Goal: Information Seeking & Learning: Find specific fact

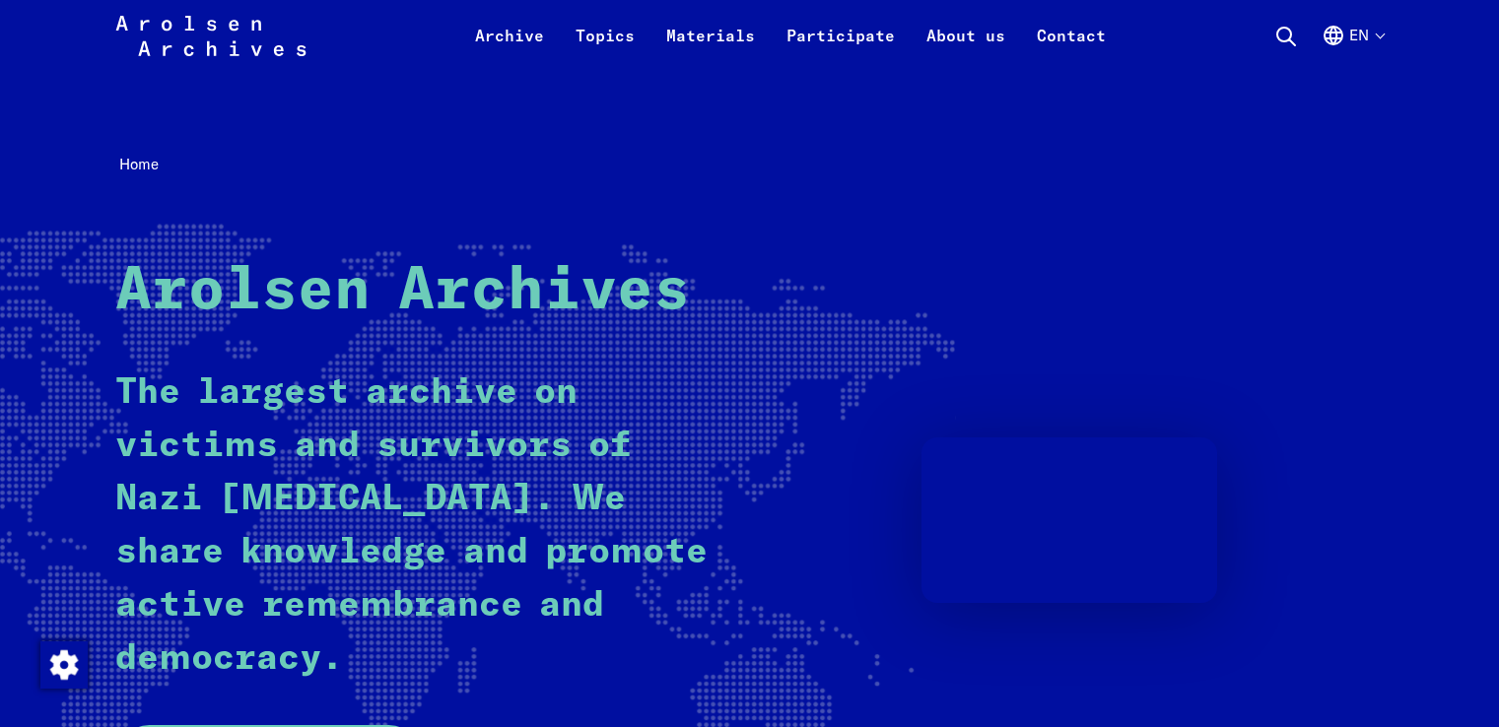
scroll to position [493, 0]
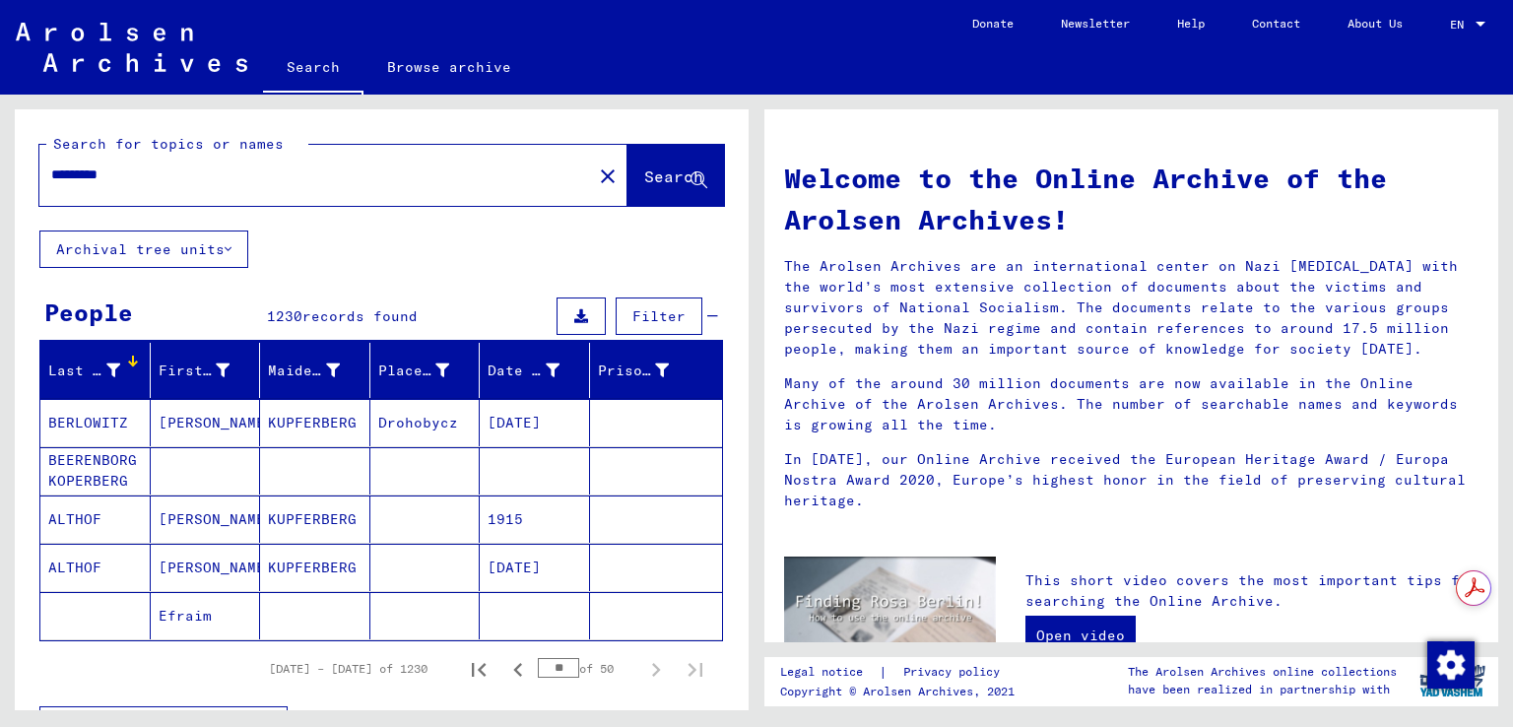
drag, startPoint x: 237, startPoint y: 190, endPoint x: 0, endPoint y: 173, distance: 238.0
click at [0, 173] on div "Search for topics or names ********* close Search Archival tree units People 12…" at bounding box center [378, 403] width 757 height 616
click at [189, 182] on input "*********" at bounding box center [309, 175] width 517 height 21
drag, startPoint x: 173, startPoint y: 182, endPoint x: 0, endPoint y: 177, distance: 173.5
click at [0, 177] on div "Search for topics or names ********* close Search Archival tree units People 12…" at bounding box center [378, 403] width 757 height 616
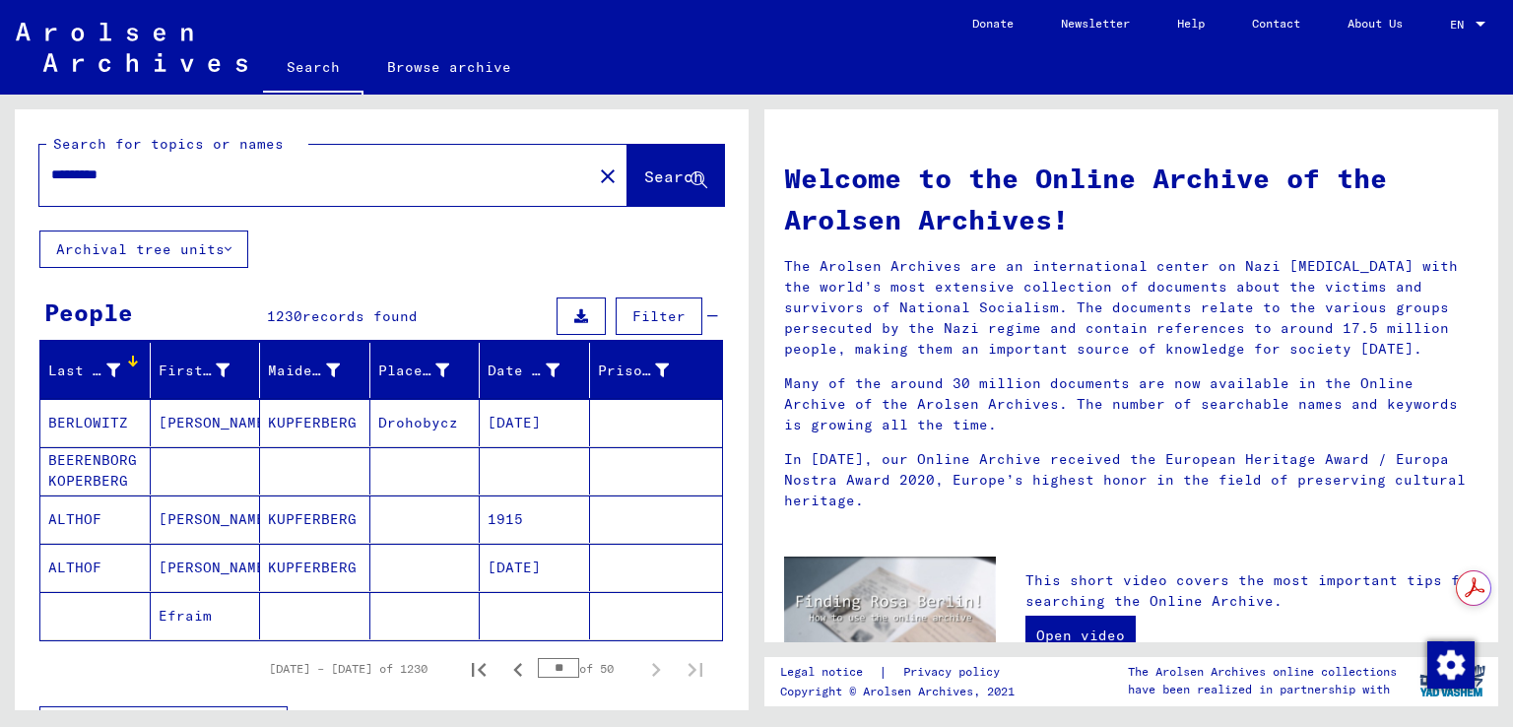
type input "*"
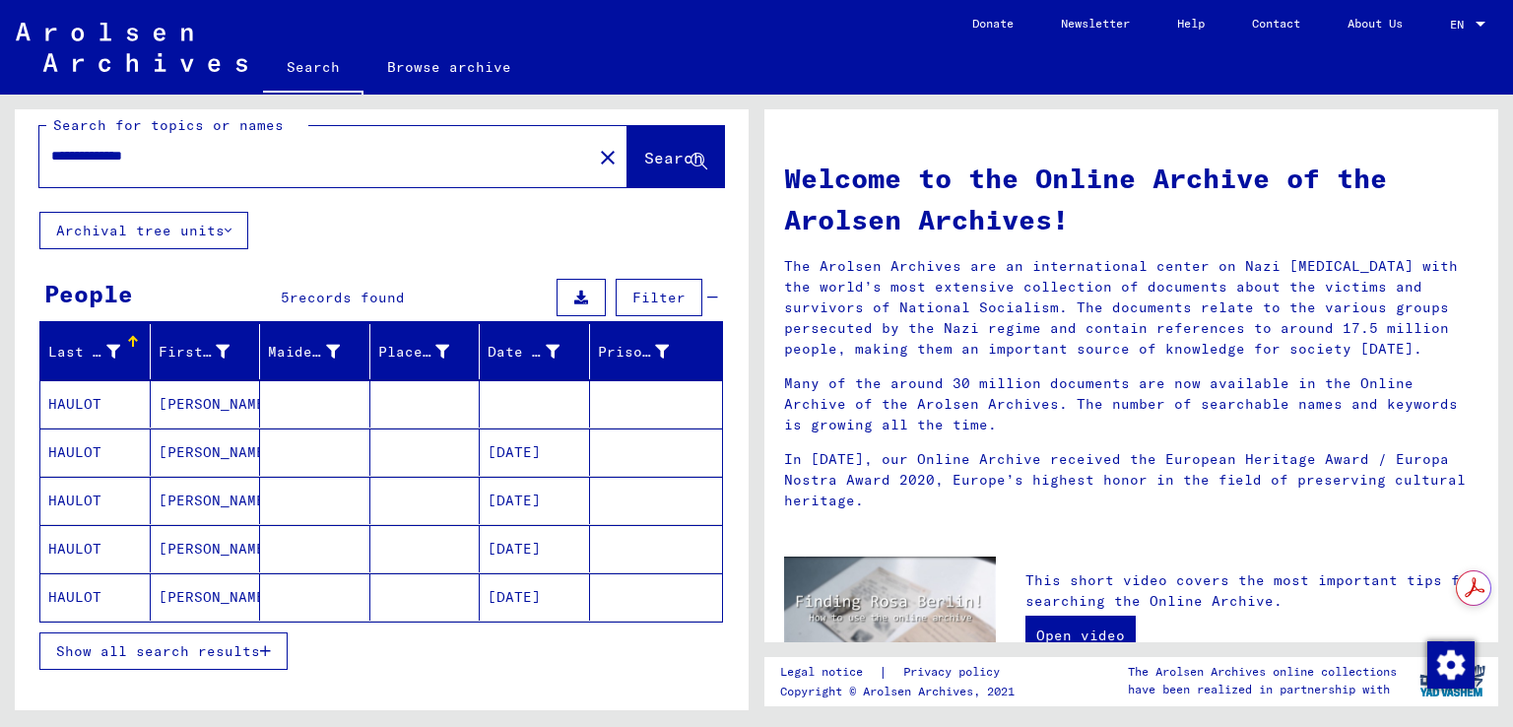
scroll to position [20, 0]
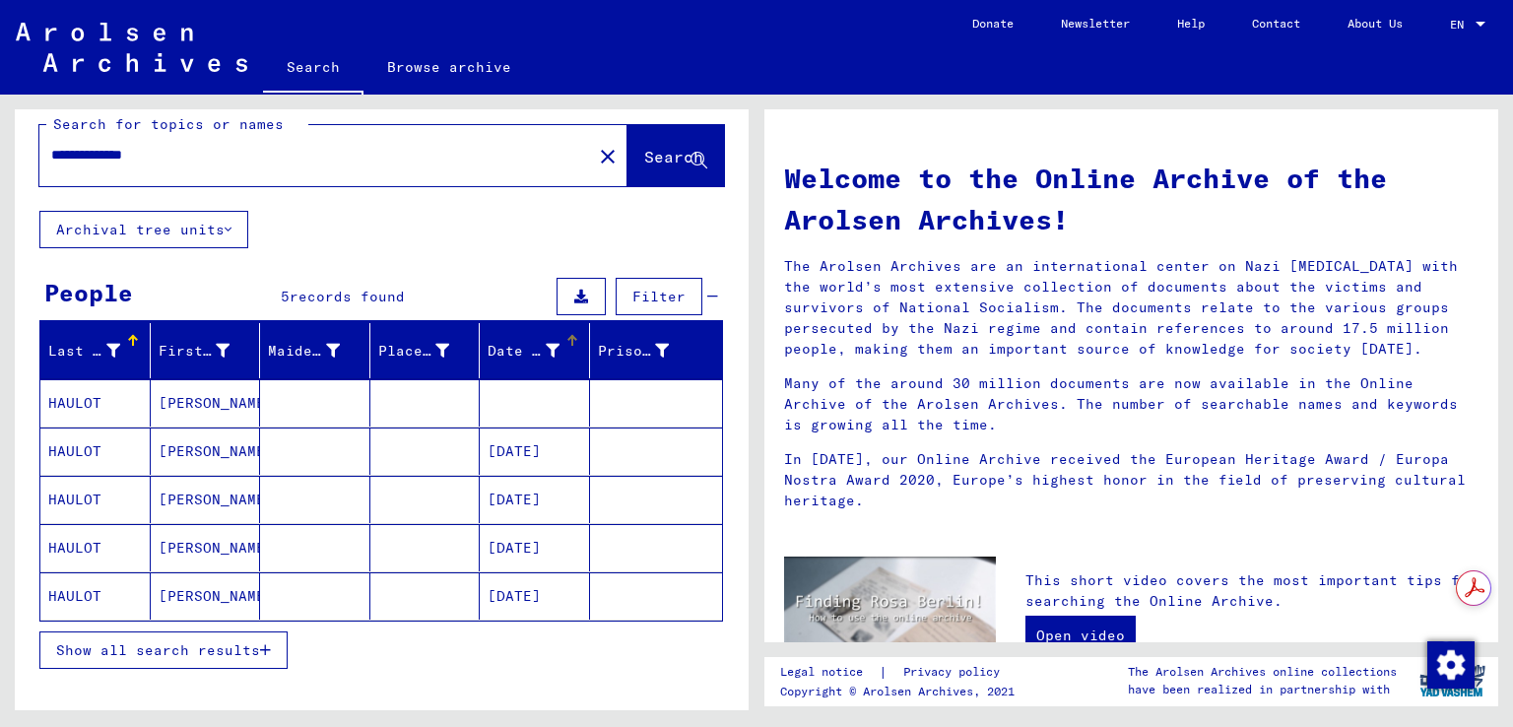
click at [497, 344] on div "Date of Birth" at bounding box center [524, 351] width 72 height 21
click at [509, 349] on div "Date of Birth" at bounding box center [524, 351] width 72 height 21
click at [379, 596] on mat-cell at bounding box center [425, 595] width 110 height 47
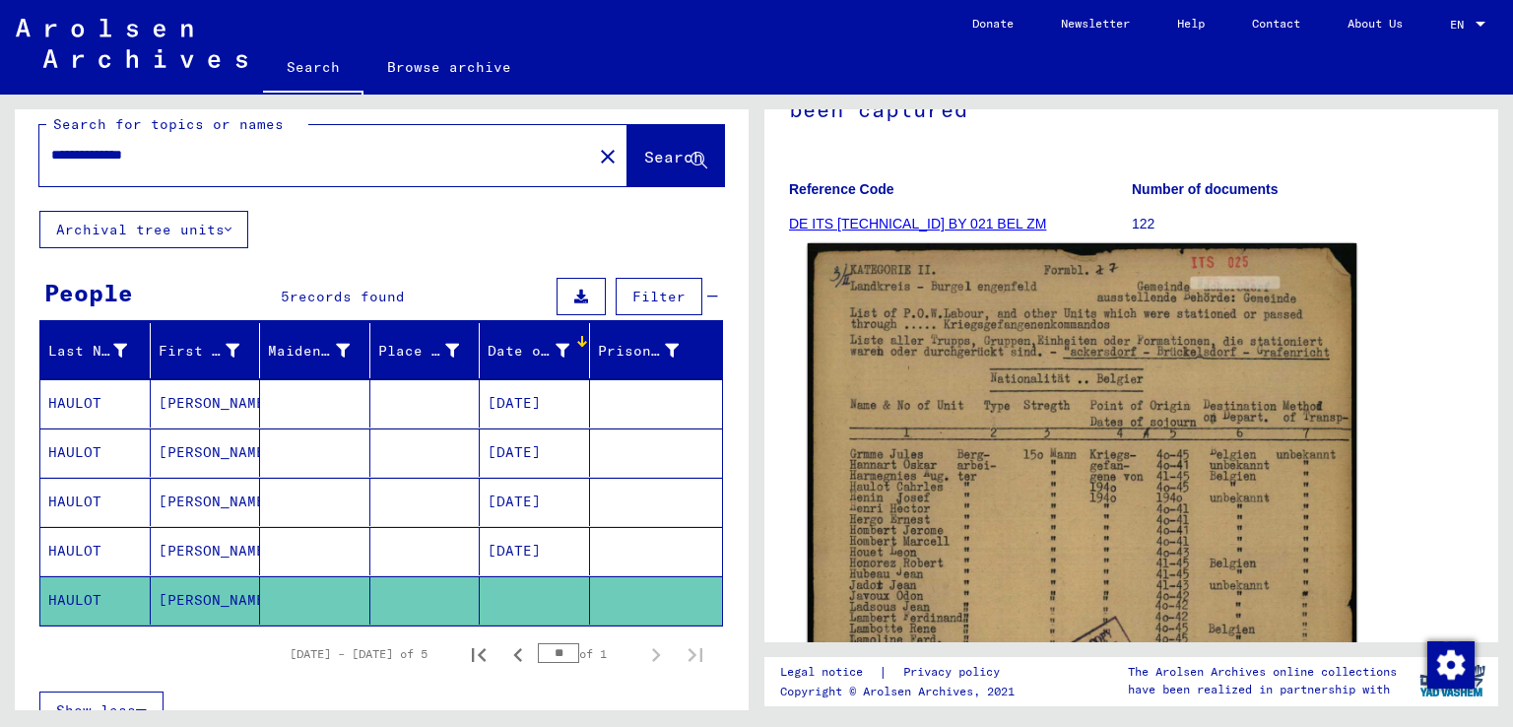
scroll to position [233, 0]
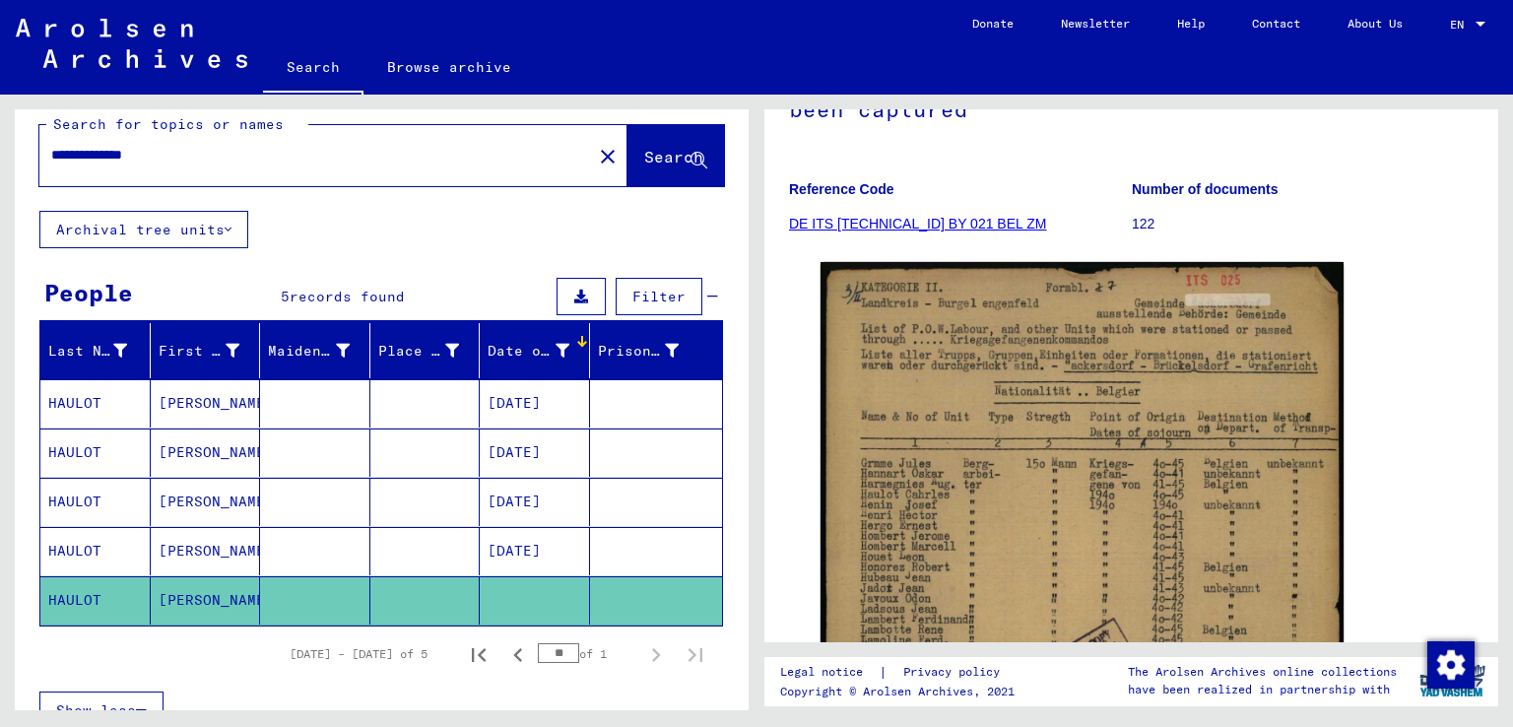
click at [245, 164] on input "**********" at bounding box center [315, 155] width 529 height 21
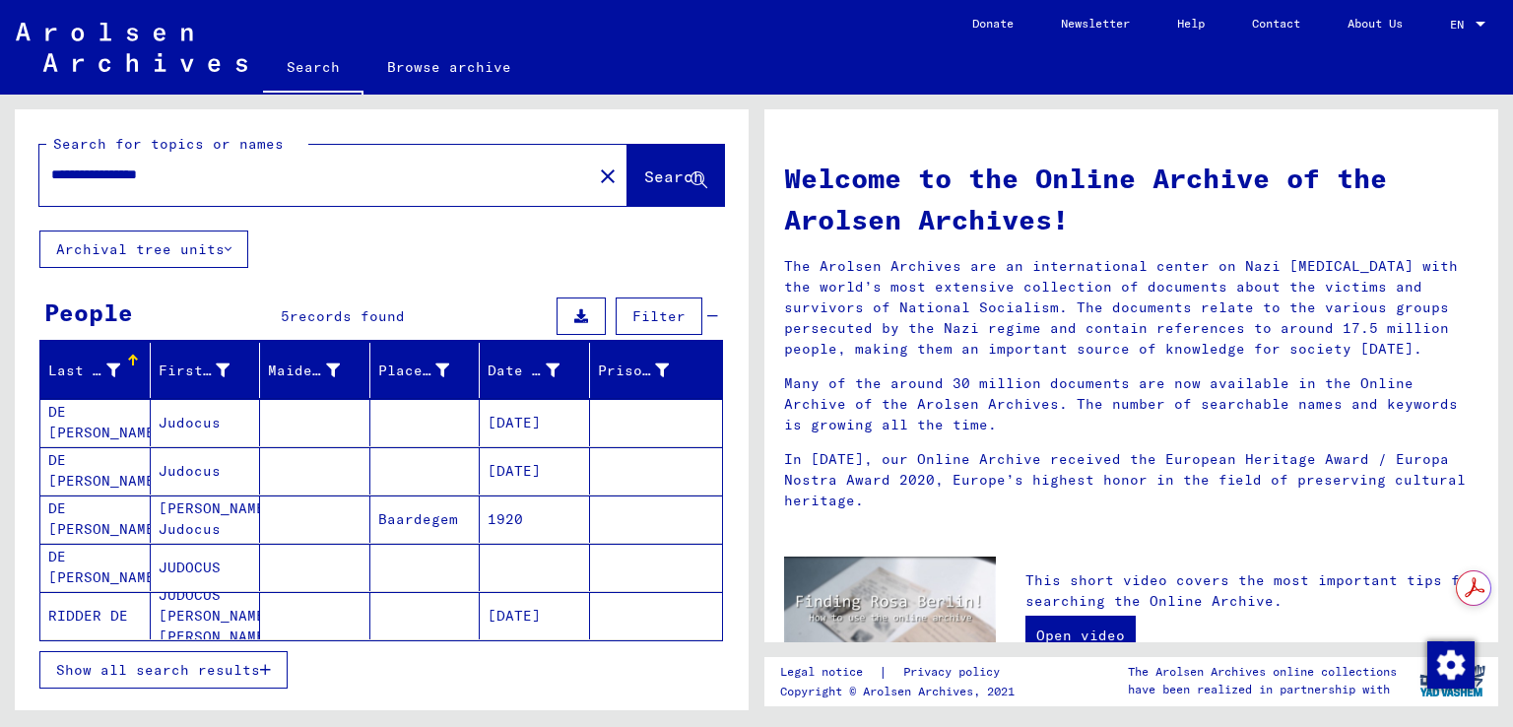
click at [264, 664] on icon "button" at bounding box center [265, 670] width 11 height 14
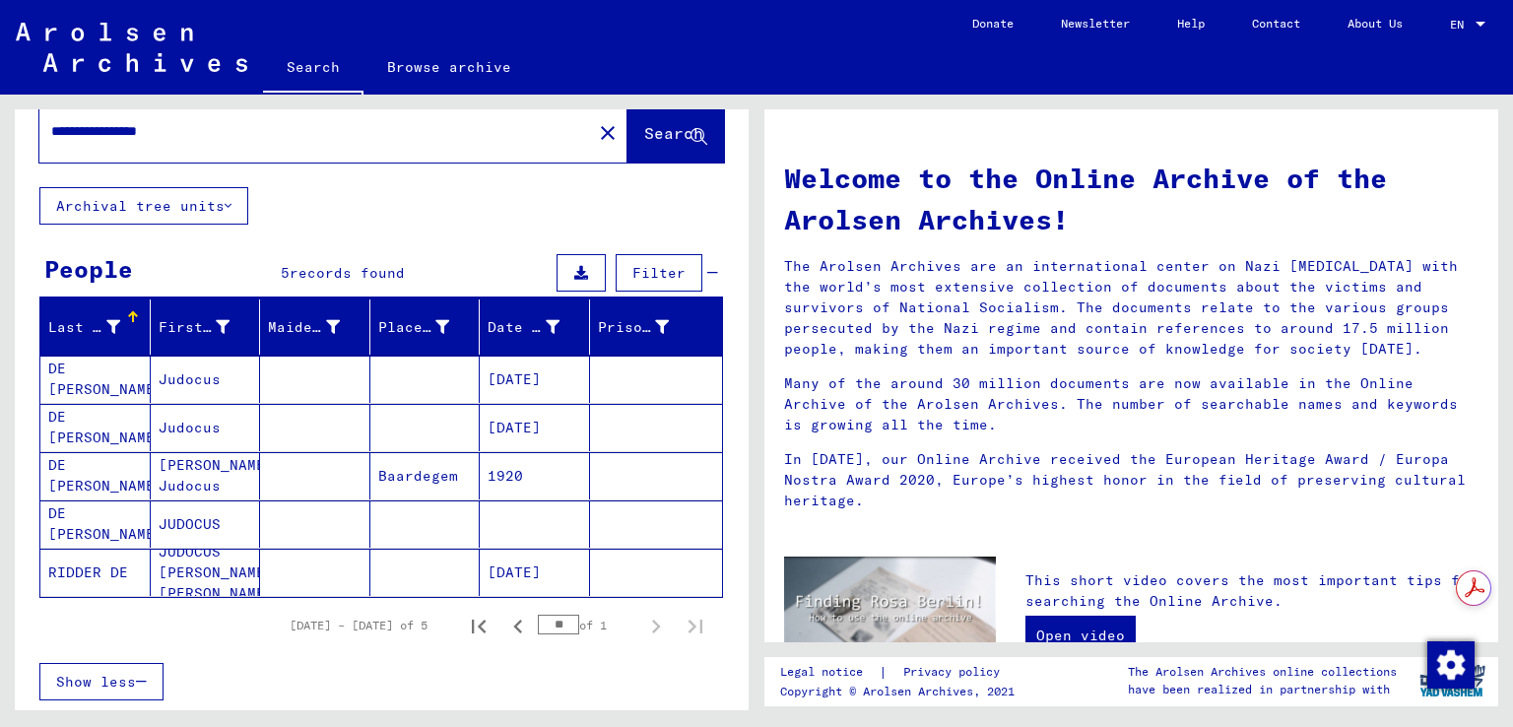
scroll to position [45, 0]
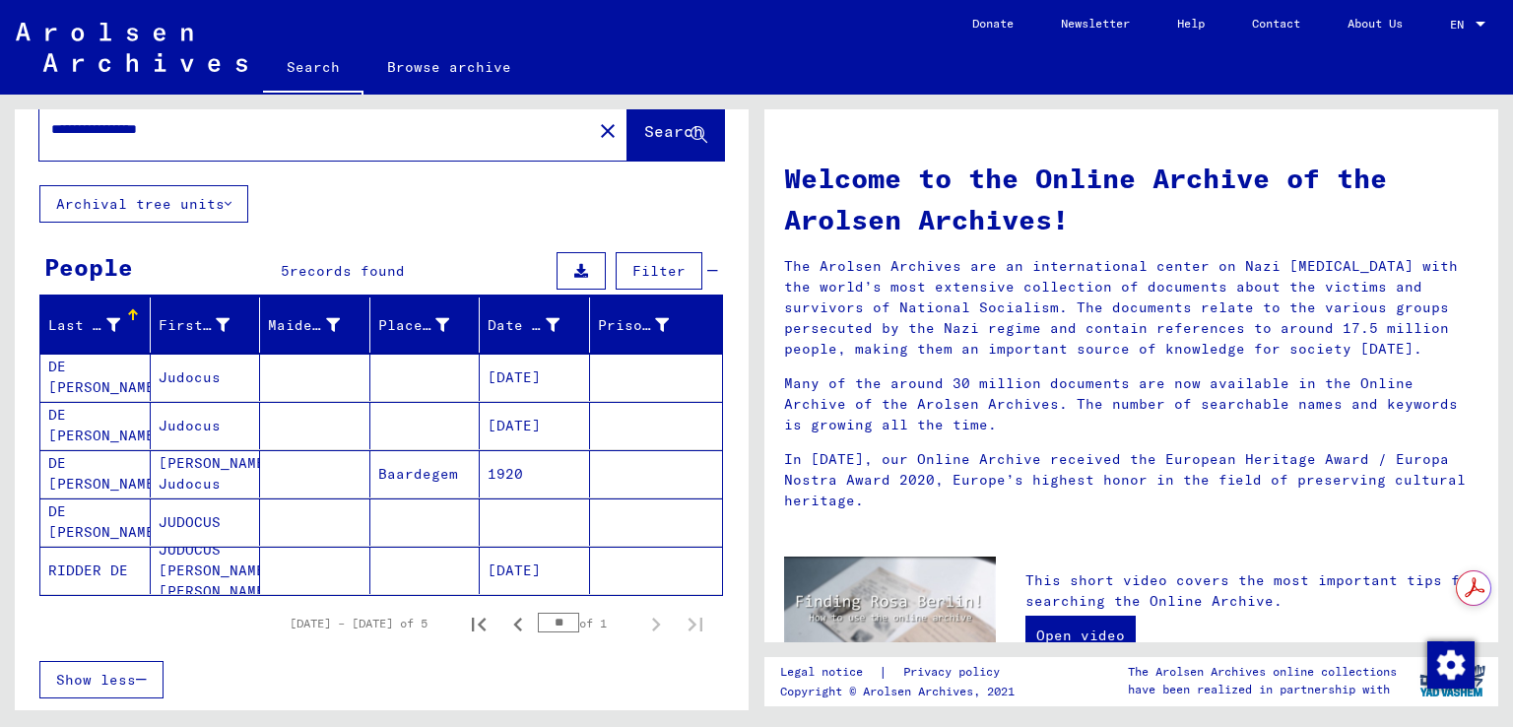
click at [307, 523] on mat-cell at bounding box center [315, 522] width 110 height 47
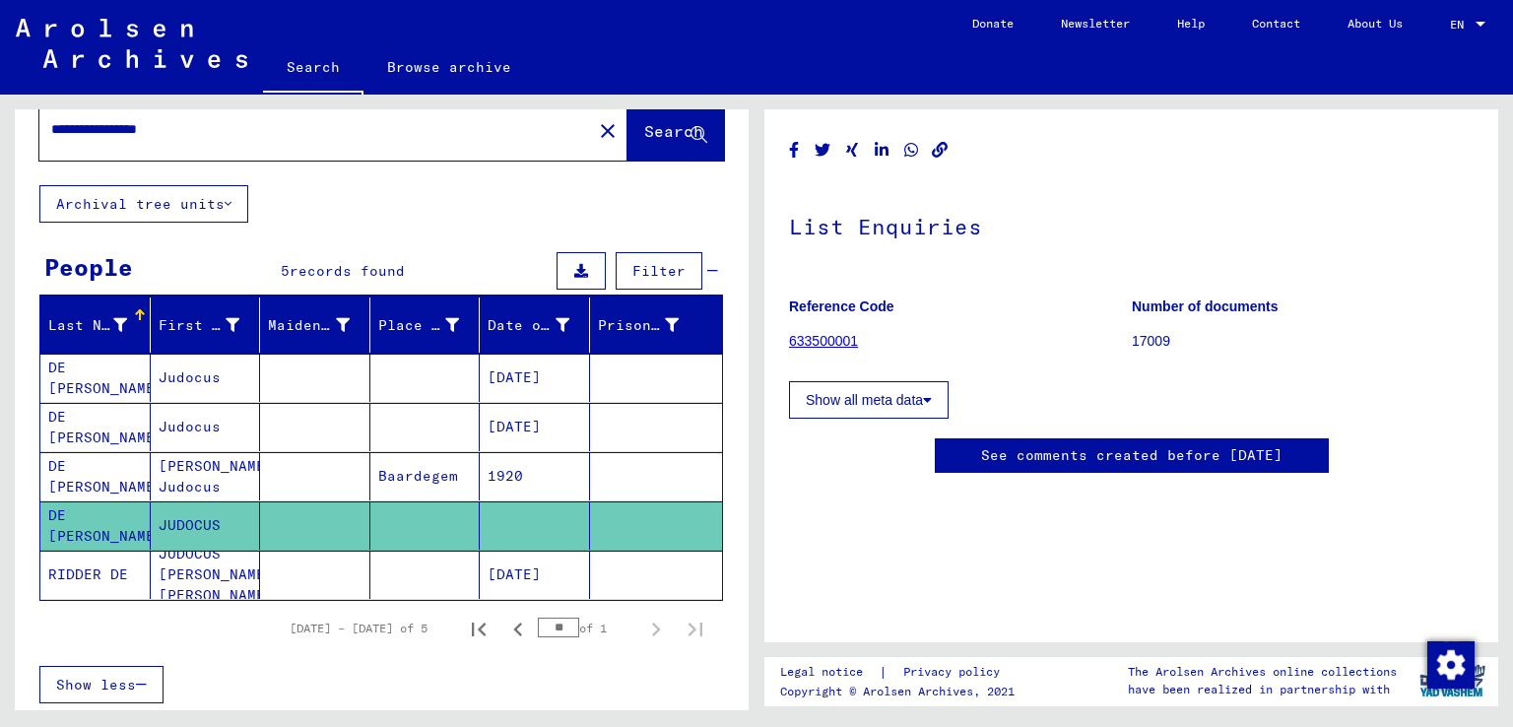
click at [299, 139] on input "**********" at bounding box center [315, 129] width 529 height 21
type input "**********"
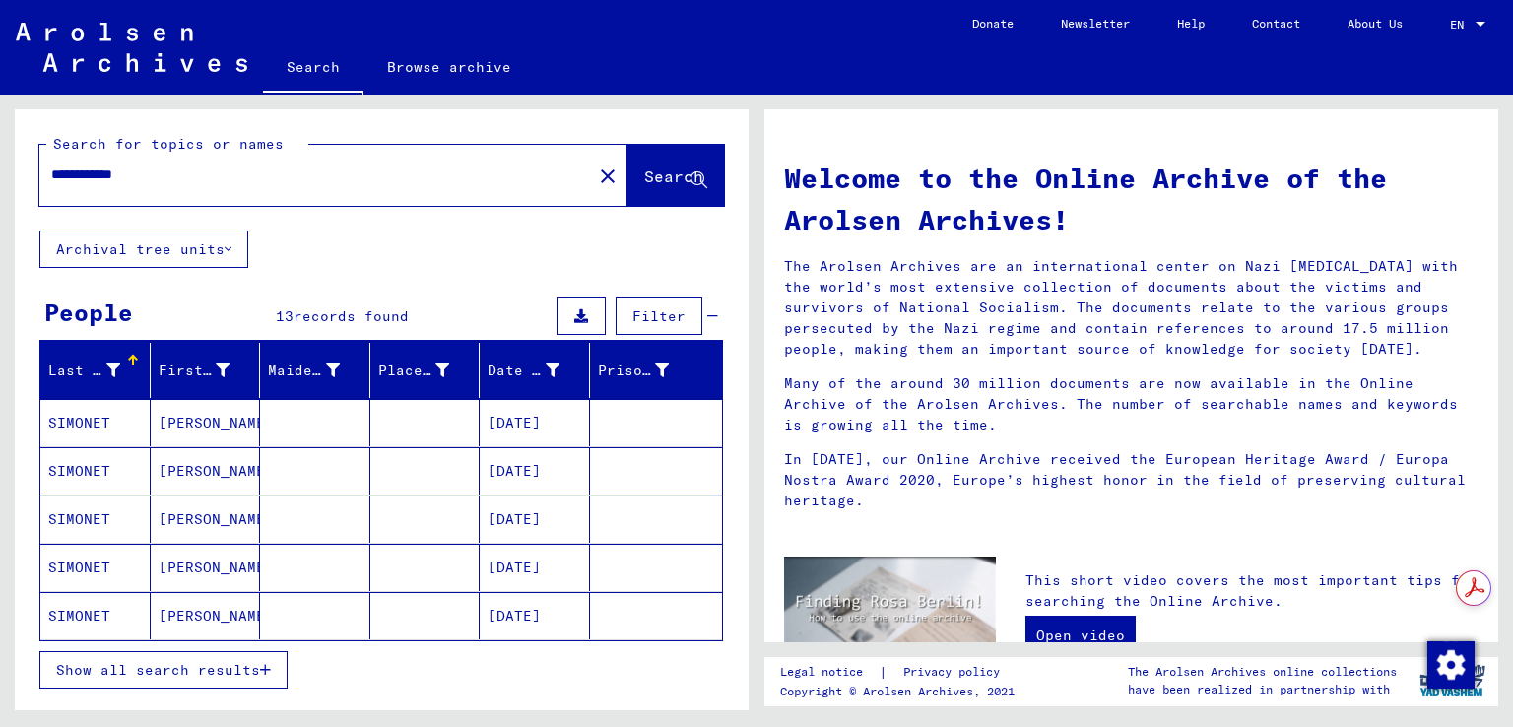
click at [229, 654] on button "Show all search results" at bounding box center [163, 669] width 248 height 37
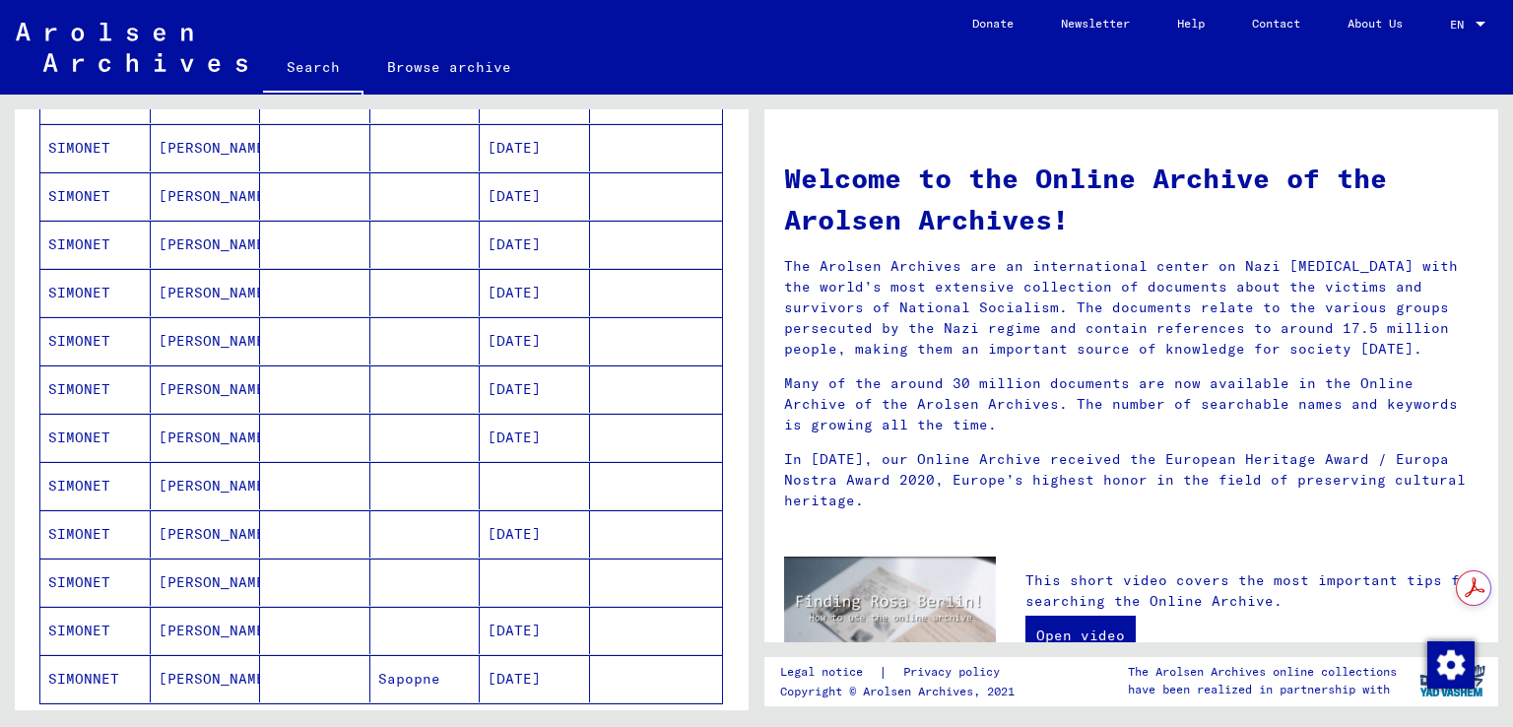
scroll to position [323, 0]
click at [316, 516] on mat-cell at bounding box center [315, 533] width 110 height 47
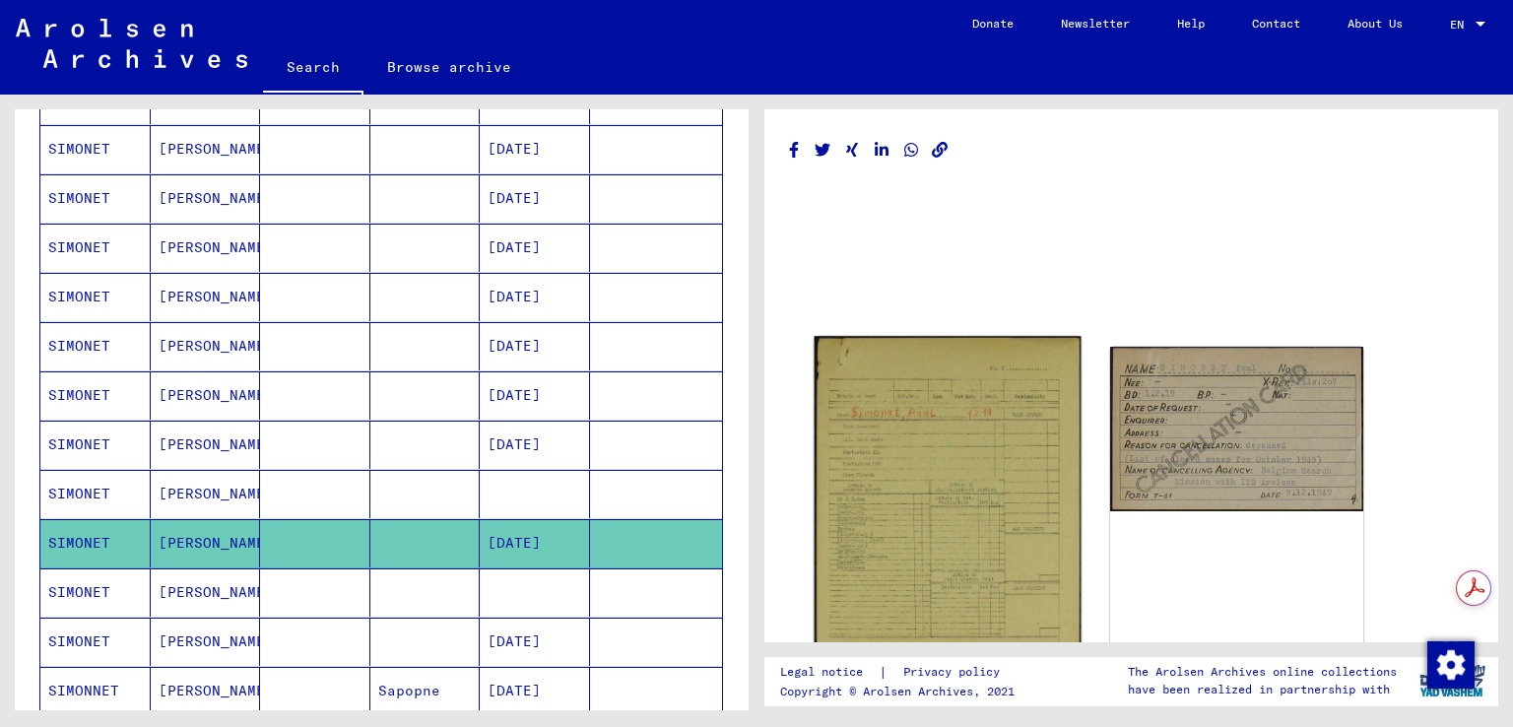
click at [887, 510] on img at bounding box center [948, 551] width 266 height 431
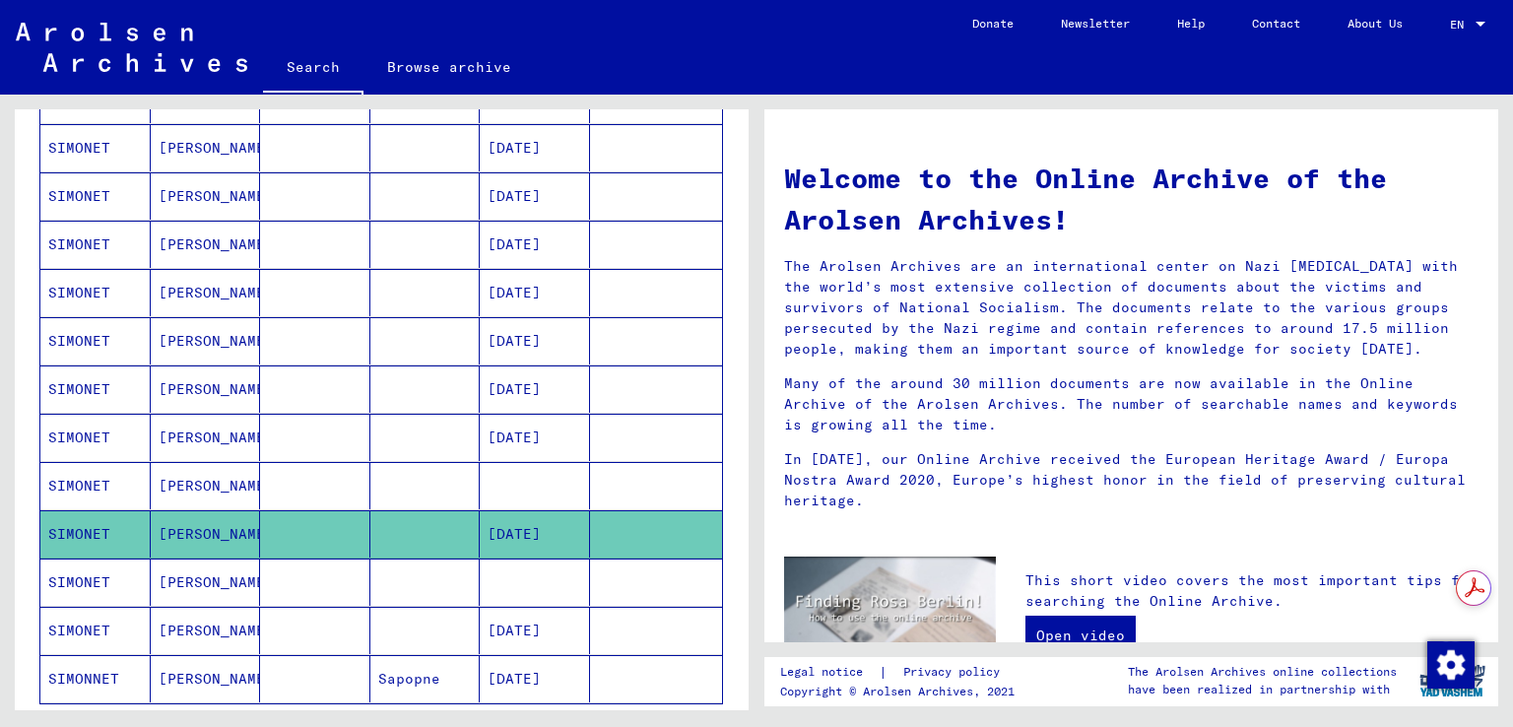
click at [300, 477] on mat-cell at bounding box center [315, 485] width 110 height 47
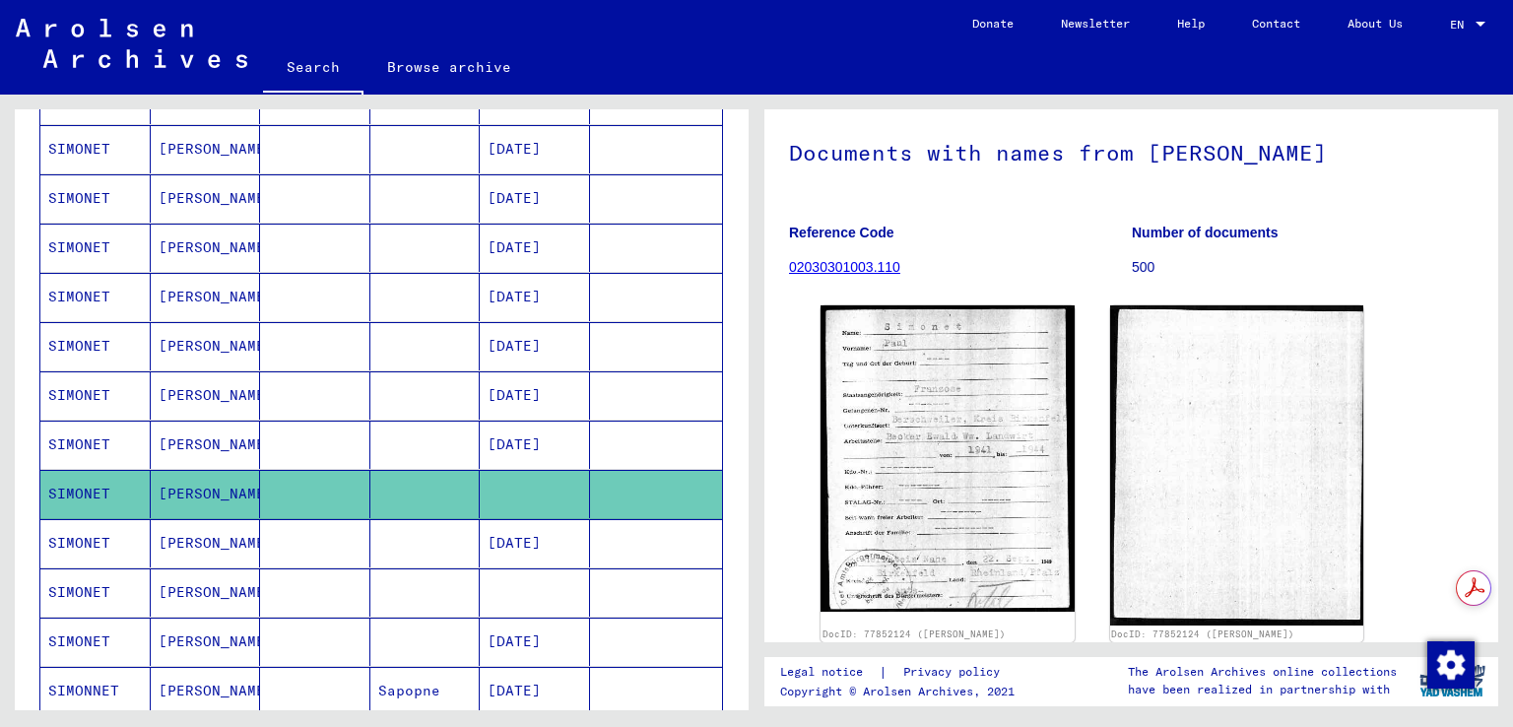
scroll to position [137, 0]
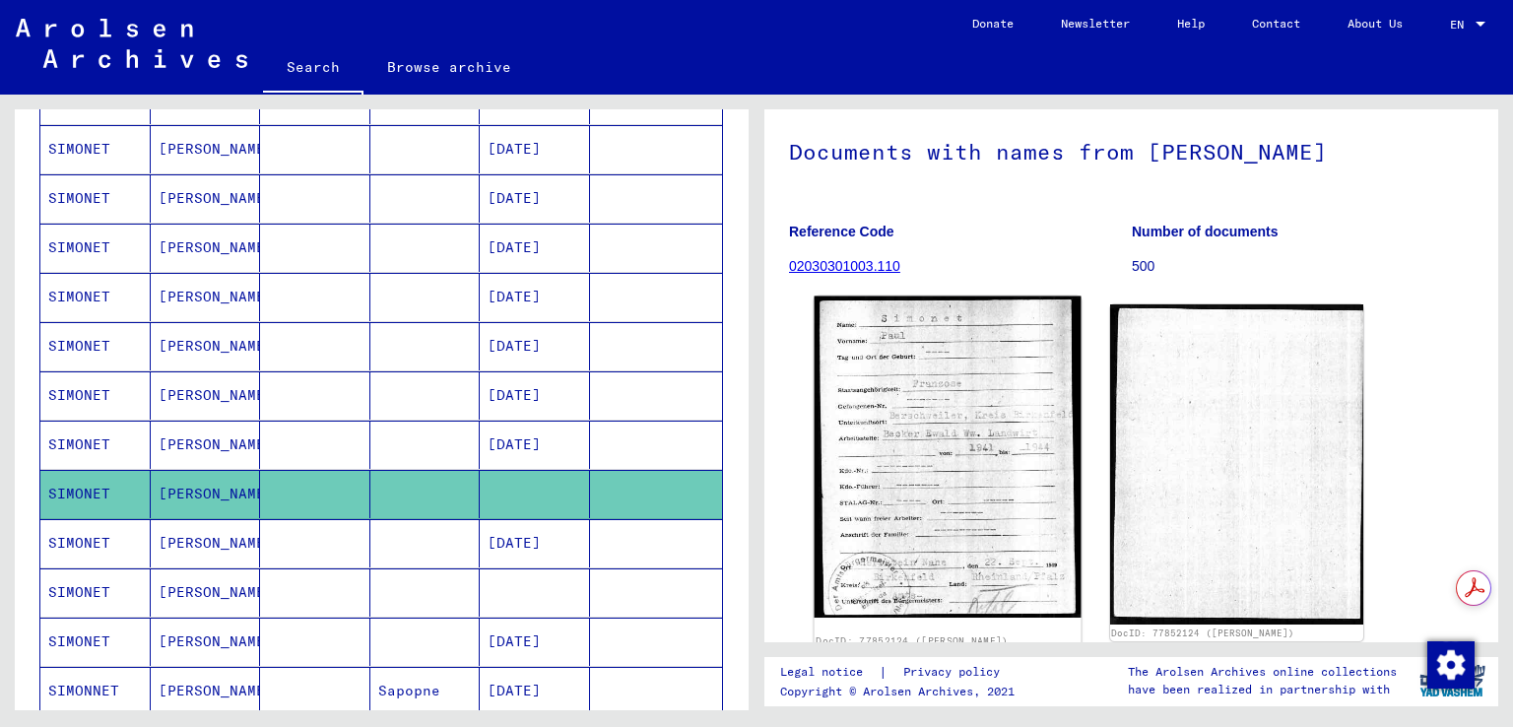
click at [893, 439] on img at bounding box center [948, 457] width 266 height 321
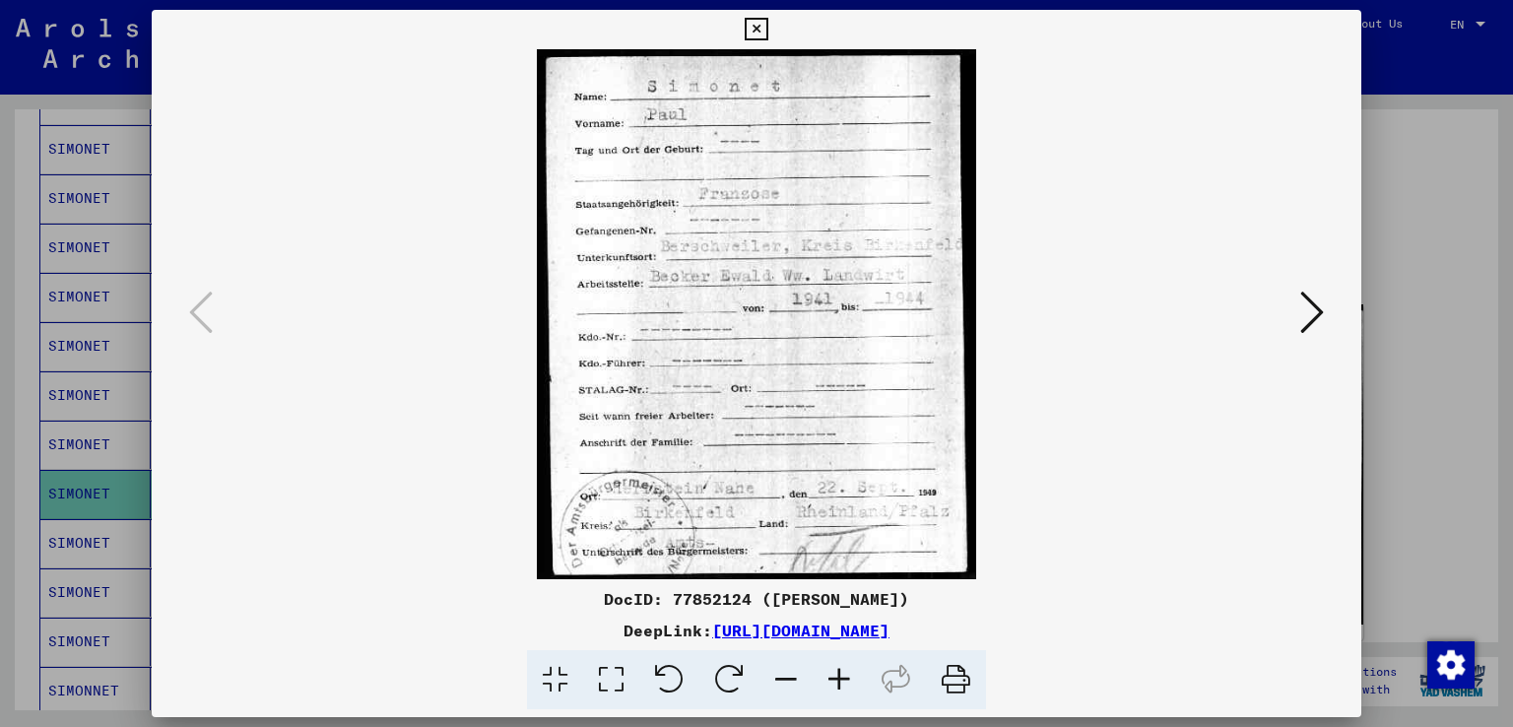
click at [1378, 378] on div at bounding box center [756, 363] width 1513 height 727
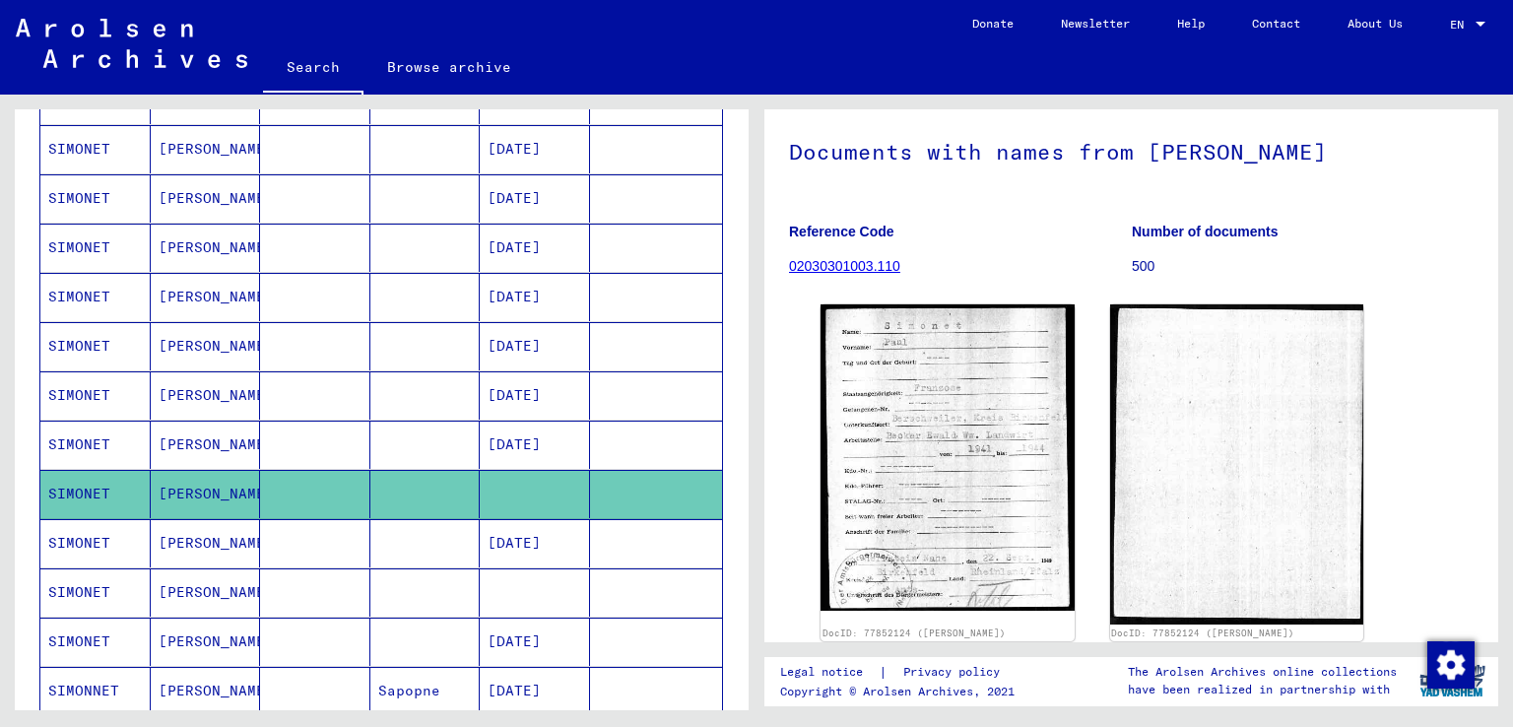
click at [339, 597] on mat-cell at bounding box center [315, 592] width 110 height 48
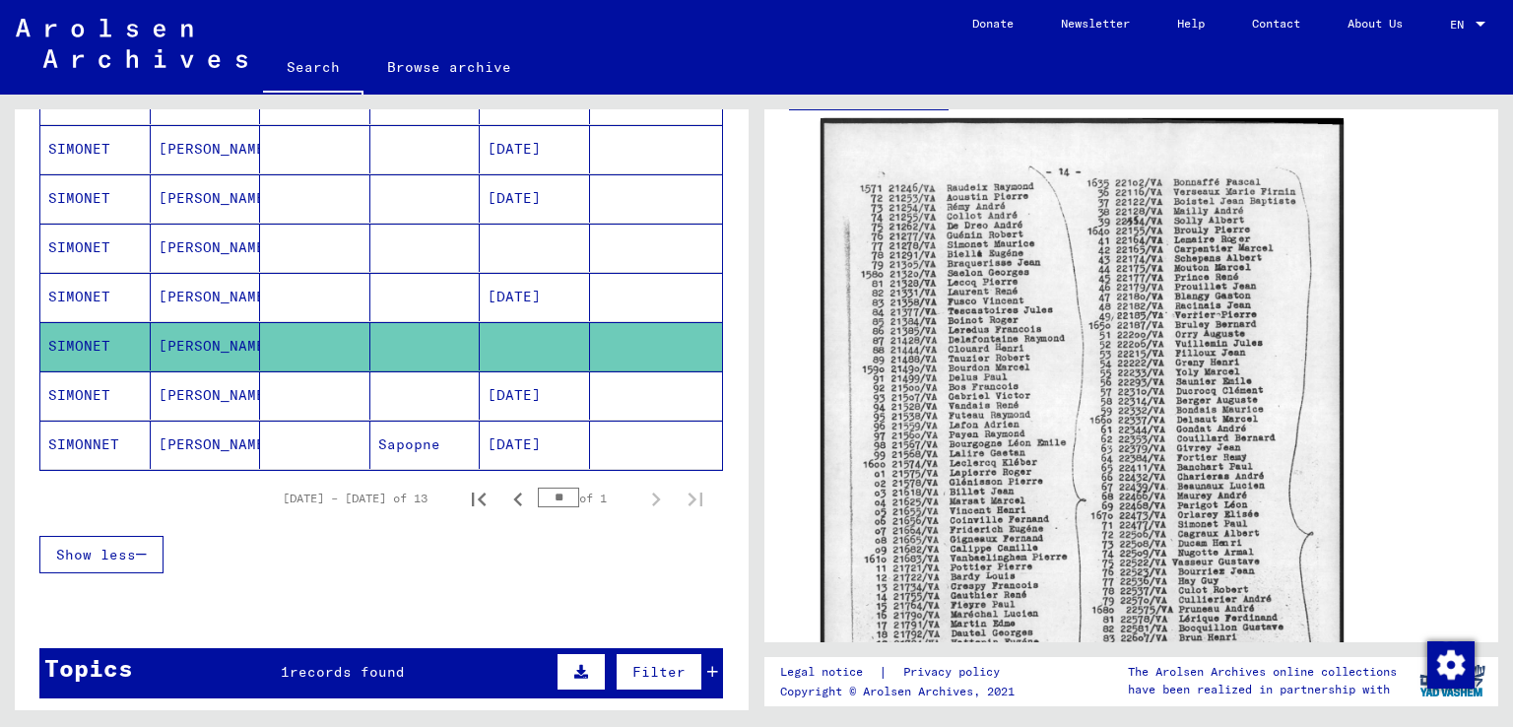
scroll to position [528, 0]
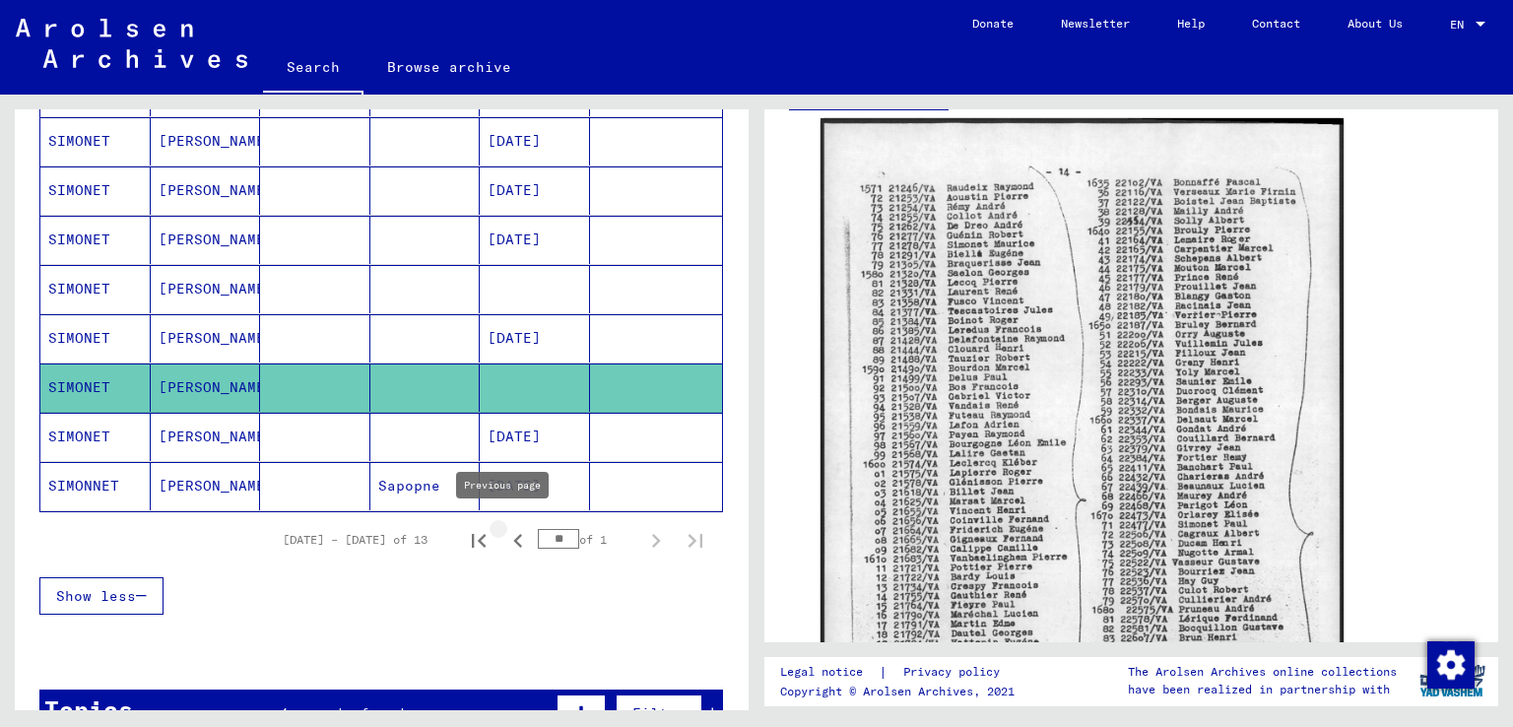
click at [504, 535] on icon "Previous page" at bounding box center [518, 541] width 28 height 28
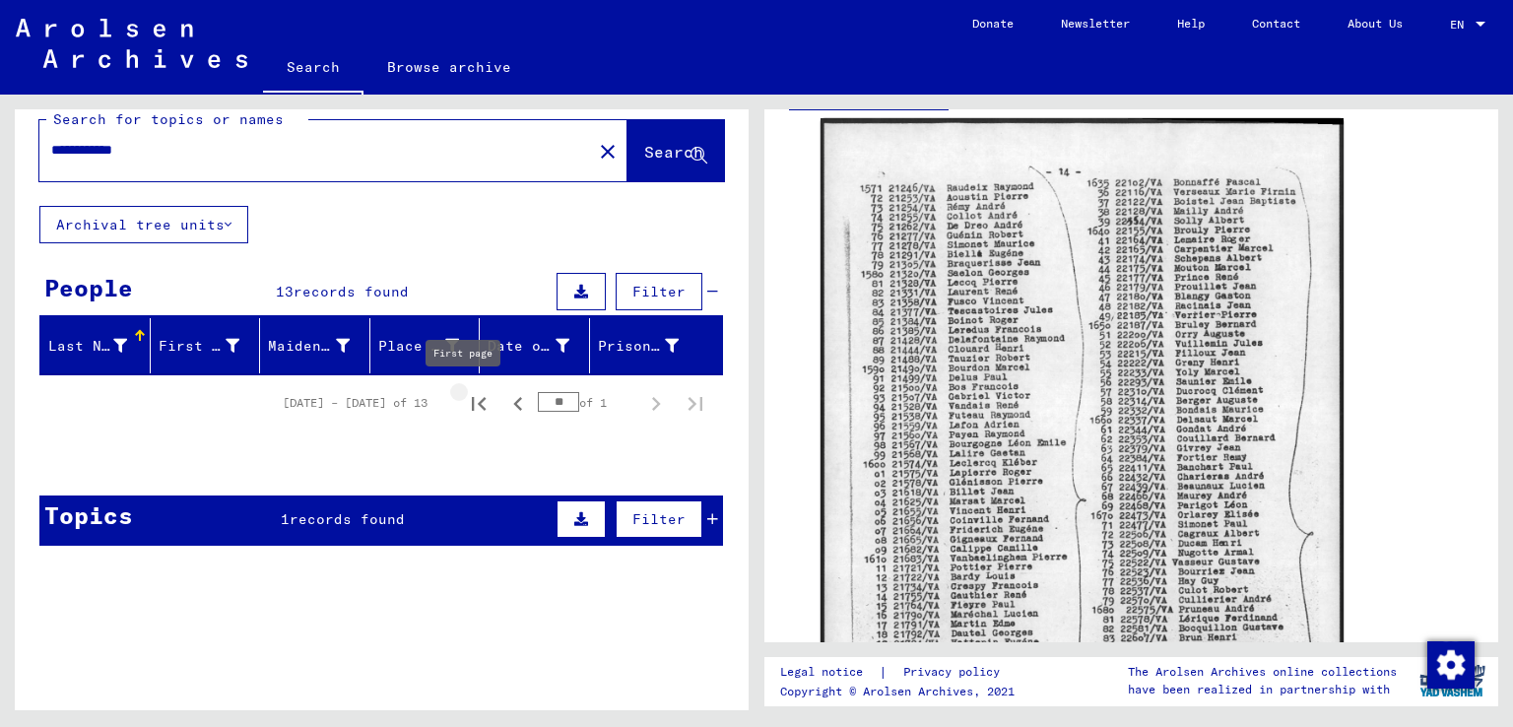
click at [465, 391] on icon "First page" at bounding box center [479, 404] width 28 height 28
type input "*"
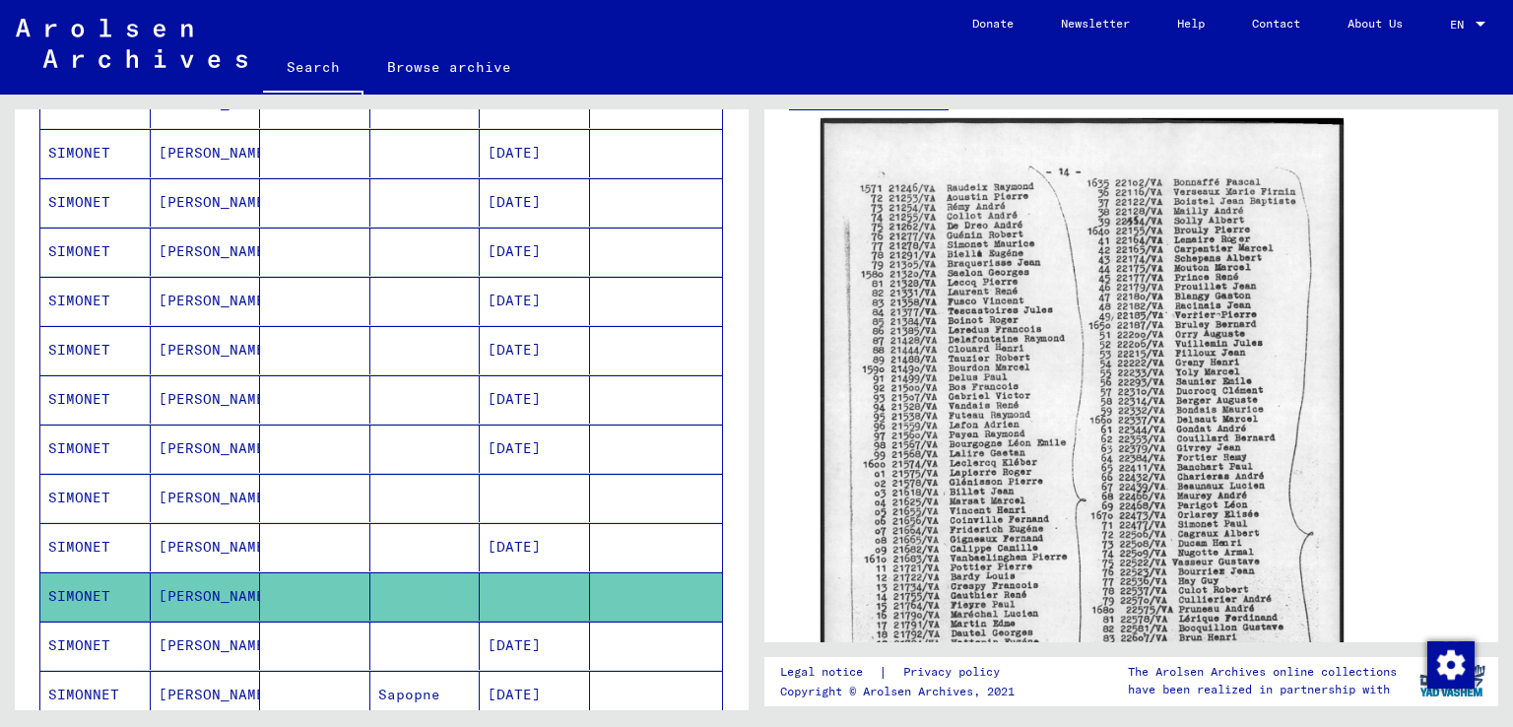
scroll to position [320, 0]
click at [346, 481] on mat-cell at bounding box center [315, 497] width 110 height 48
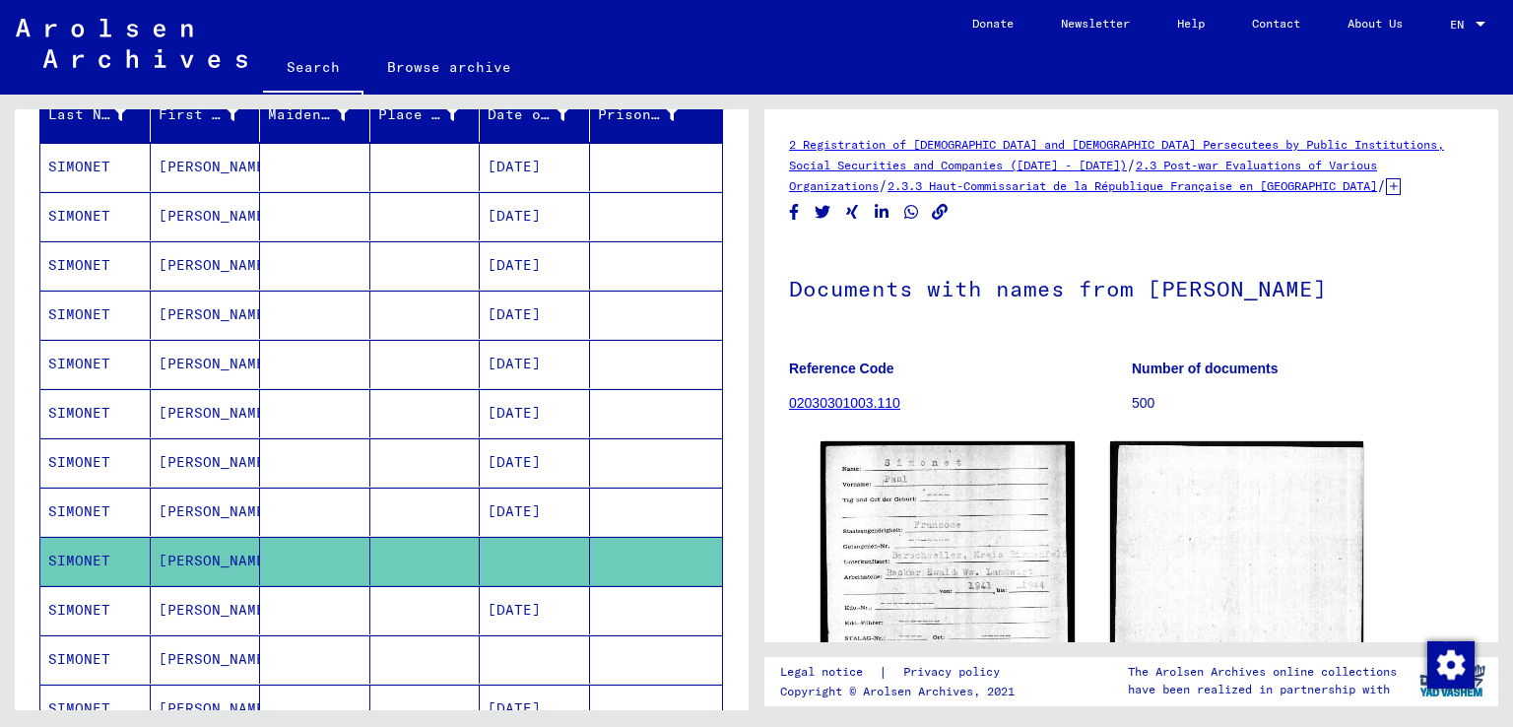
scroll to position [256, 0]
